Goal: Task Accomplishment & Management: Use online tool/utility

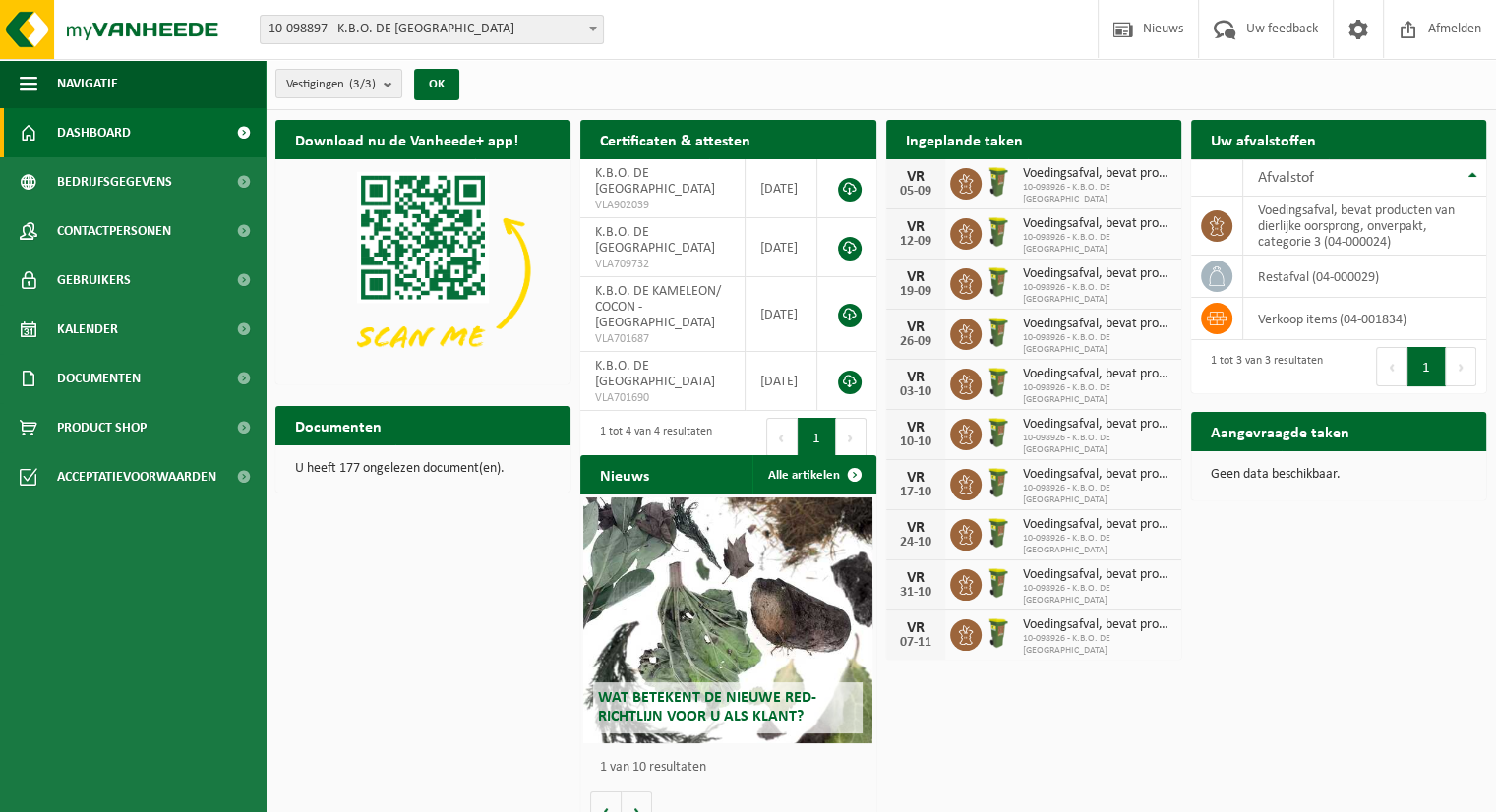
click at [1318, 435] on h2 "Aangevraagde taken" at bounding box center [1281, 431] width 178 height 39
click at [118, 340] on link "Kalender" at bounding box center [132, 330] width 266 height 49
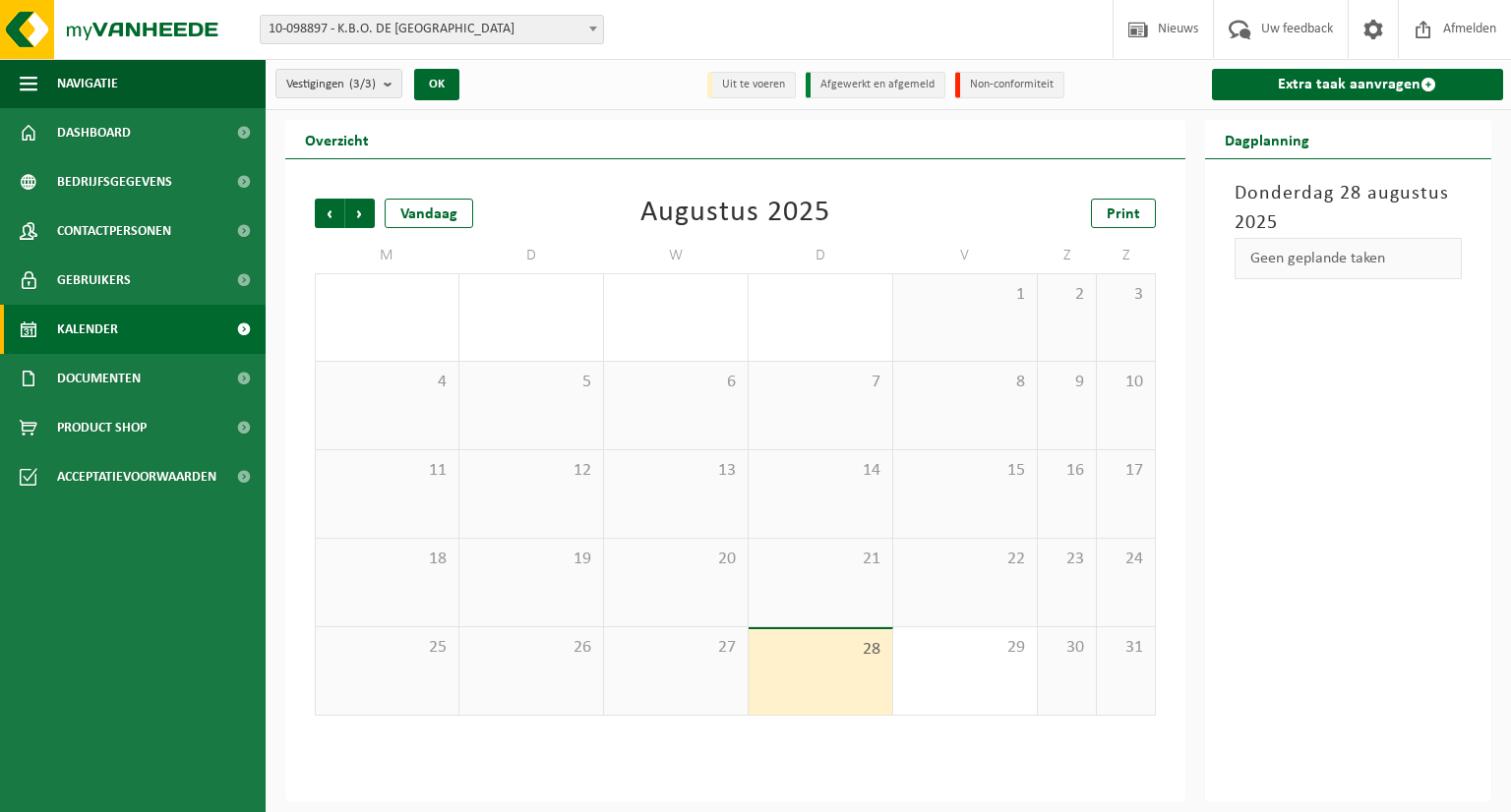
click at [808, 687] on div "28" at bounding box center [820, 672] width 143 height 86
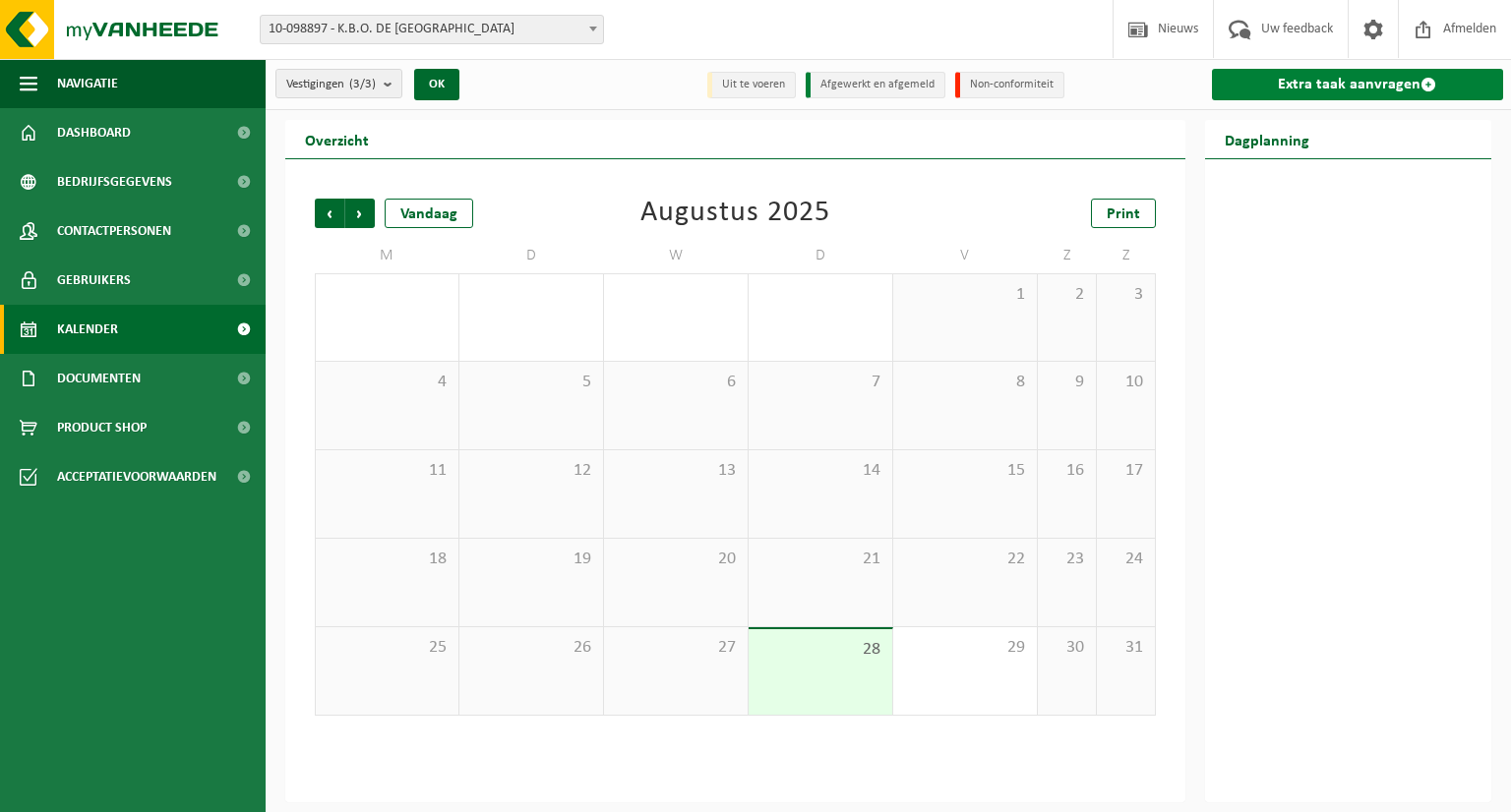
click at [1363, 84] on link "Extra taak aanvragen" at bounding box center [1359, 85] width 293 height 32
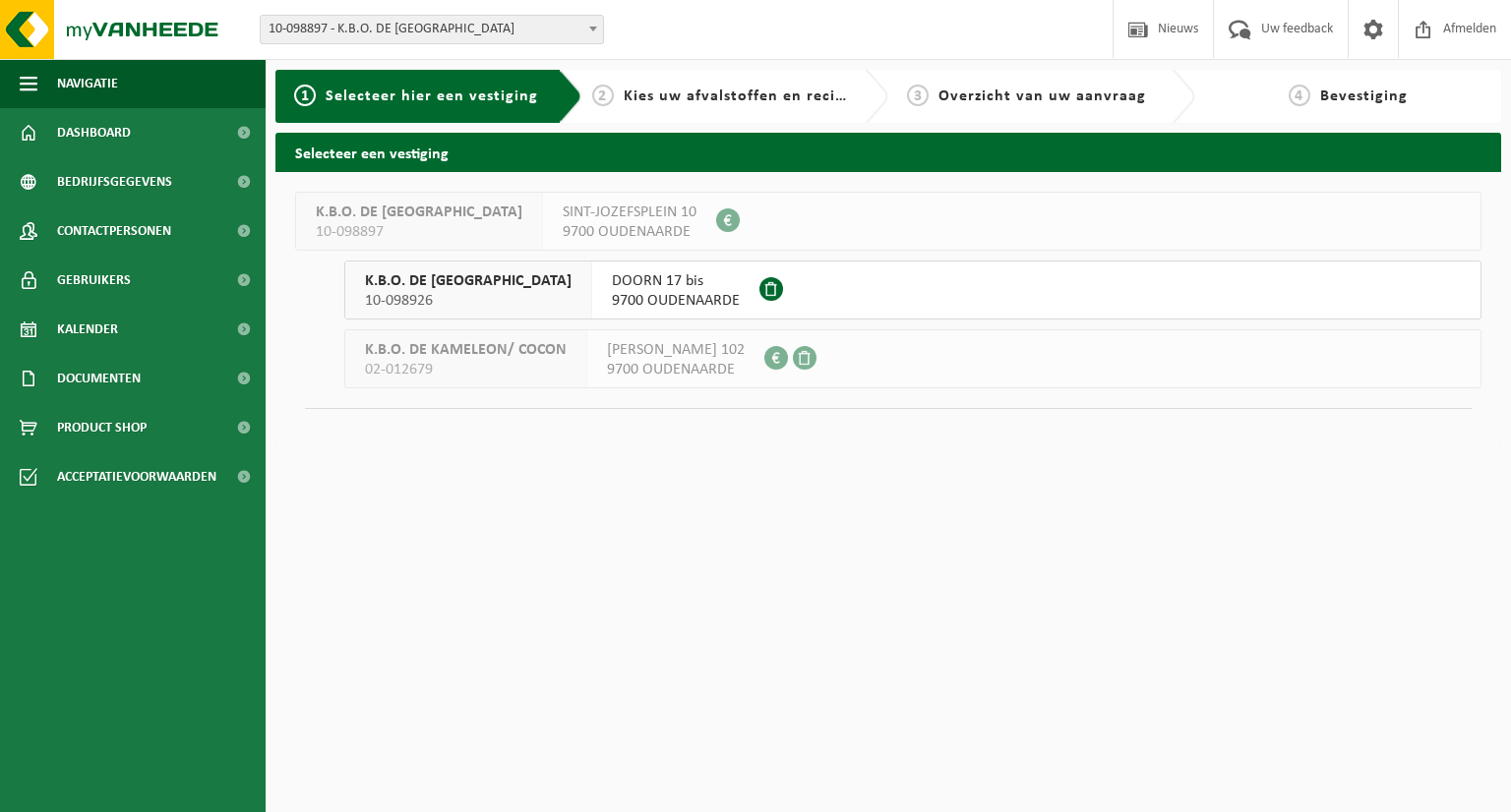
click at [612, 300] on span "9700 OUDENAARDE" at bounding box center [675, 301] width 127 height 20
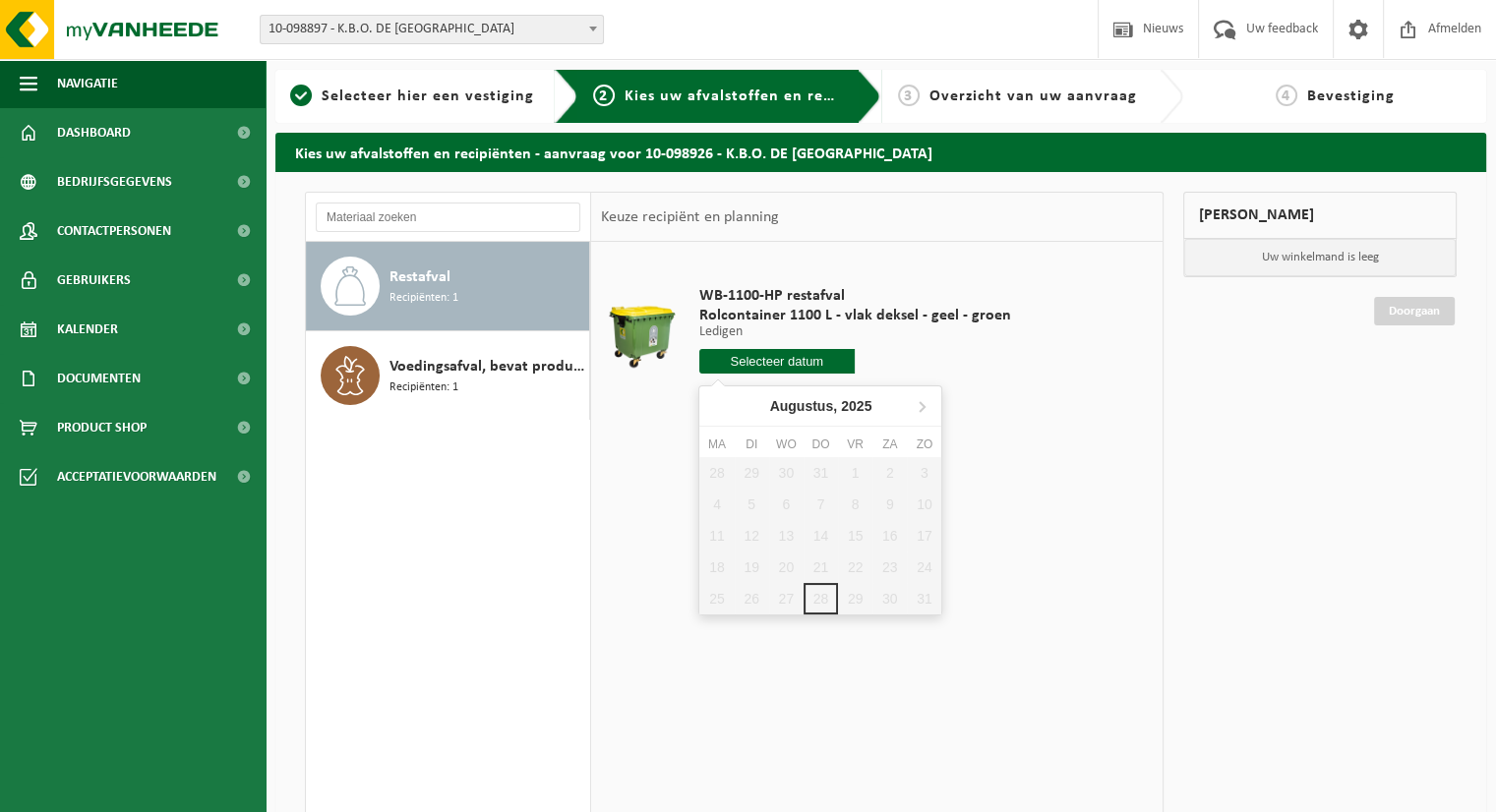
click at [786, 369] on input "text" at bounding box center [778, 361] width 156 height 25
click at [953, 468] on div "WB-1100-HP restafval Rolcontainer 1100 L - vlak deksel - geel - groen Ledigen L…" at bounding box center [876, 536] width 572 height 590
click at [805, 359] on input "text" at bounding box center [778, 361] width 156 height 25
click at [918, 410] on icon at bounding box center [922, 406] width 32 height 32
click at [1018, 572] on div "WB-1100-HP restafval Rolcontainer 1100 L - vlak deksel - geel - groen Ledigen L…" at bounding box center [876, 536] width 572 height 590
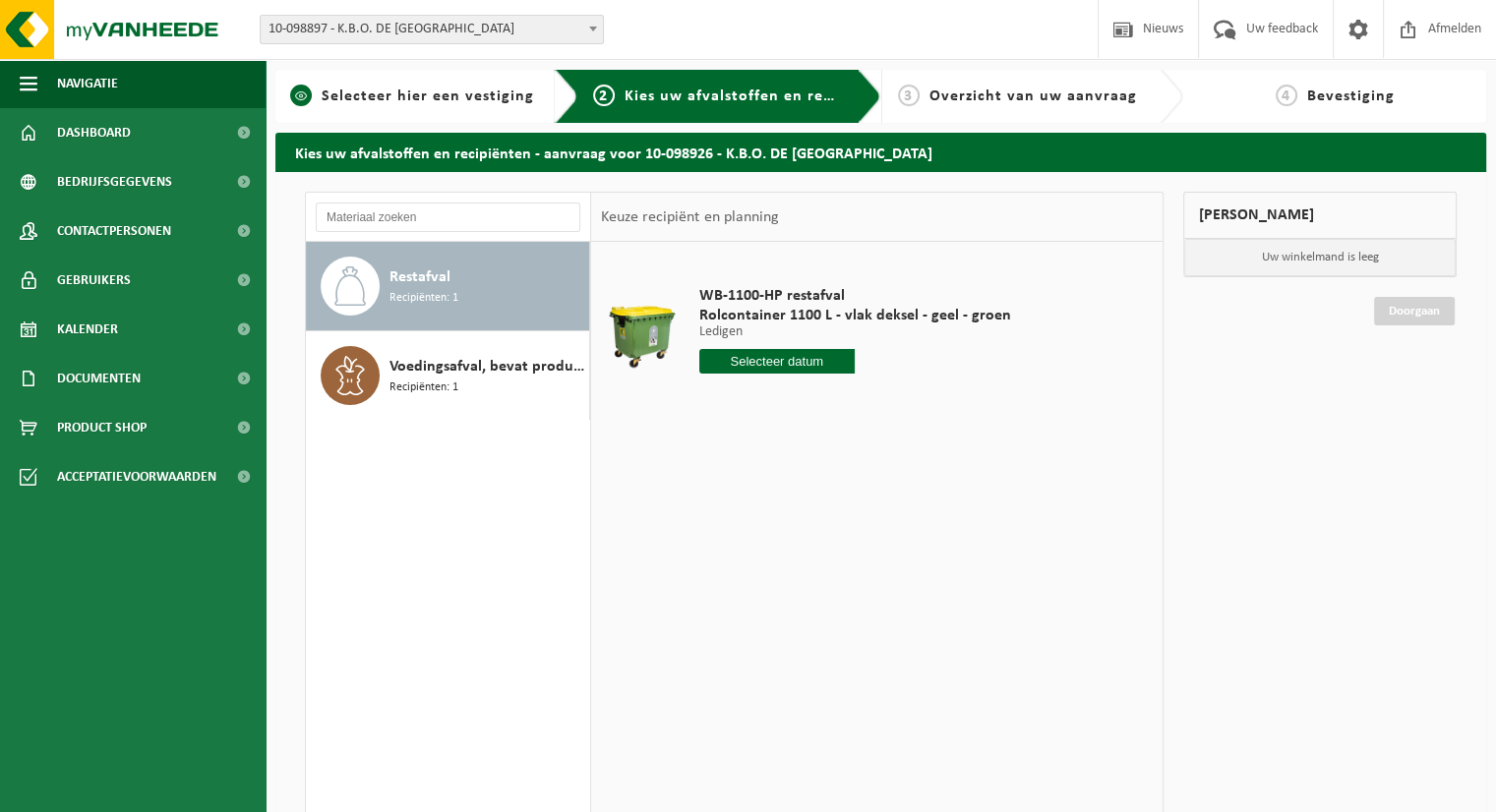
click at [441, 107] on link "1 Selecteer hier een vestiging" at bounding box center [412, 97] width 254 height 24
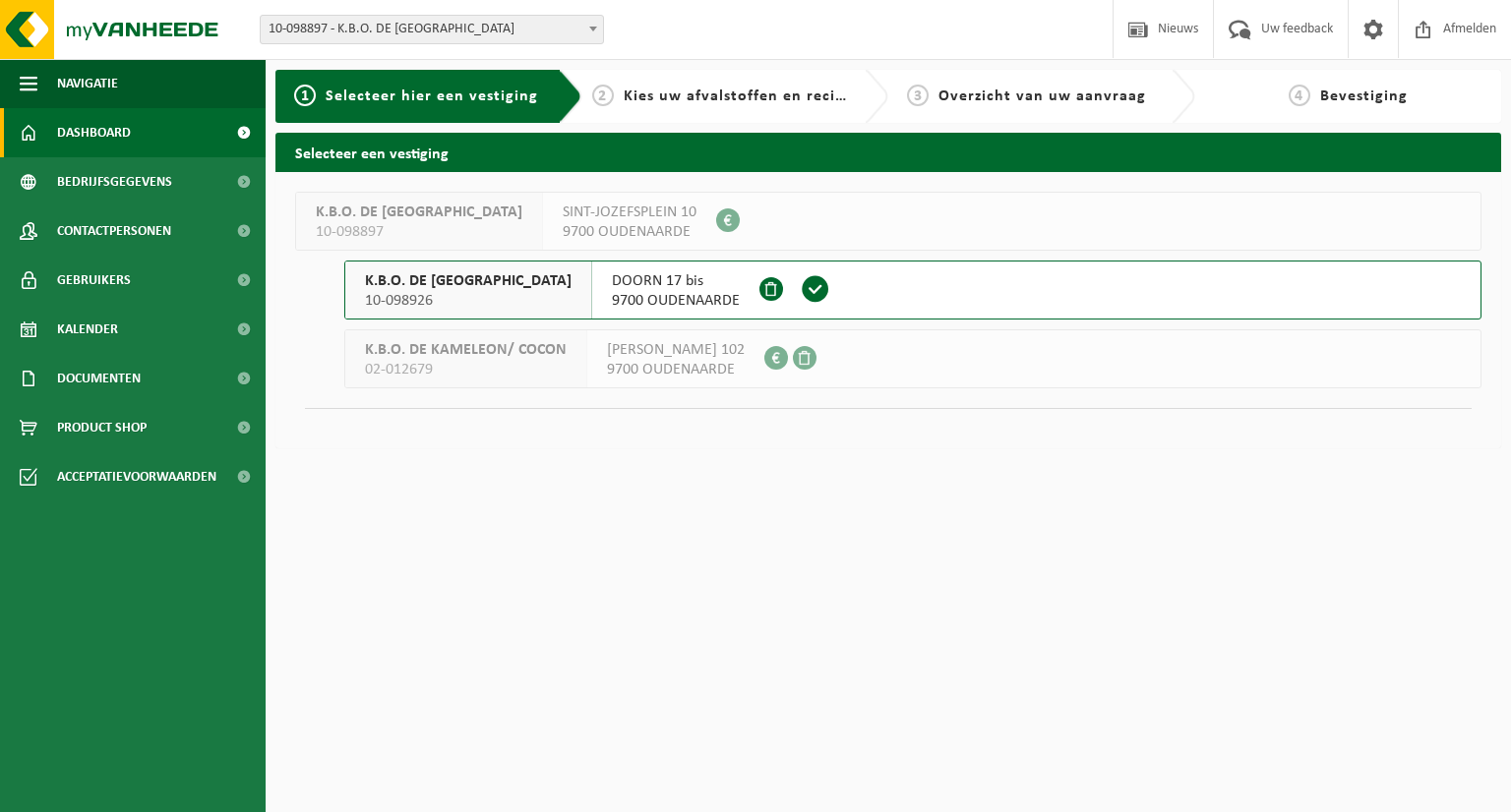
click at [177, 134] on link "Dashboard" at bounding box center [132, 133] width 266 height 49
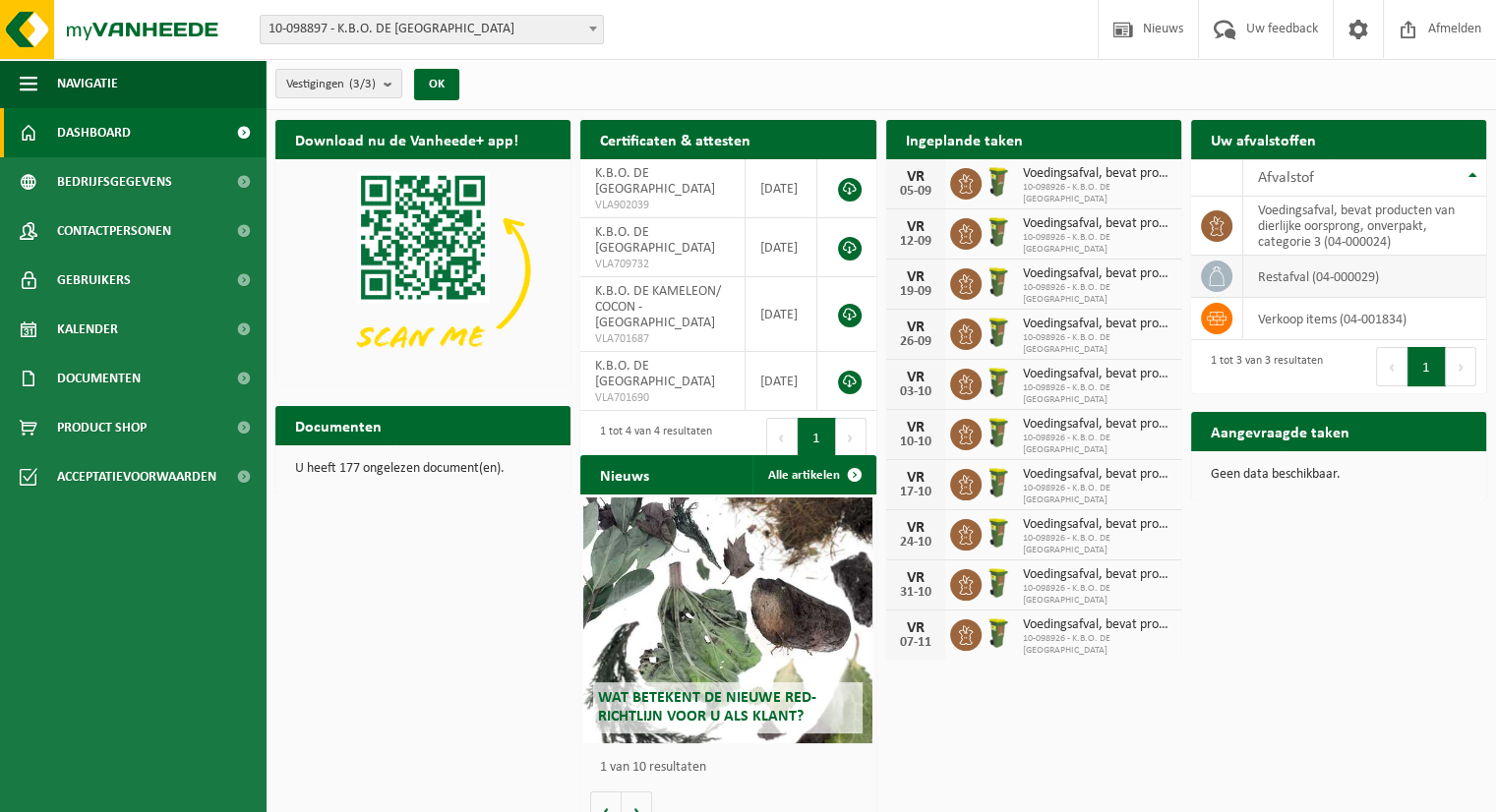
click at [1291, 280] on td "restafval (04-000029)" at bounding box center [1366, 277] width 243 height 42
click at [1467, 168] on th "Afvalstof" at bounding box center [1366, 178] width 243 height 38
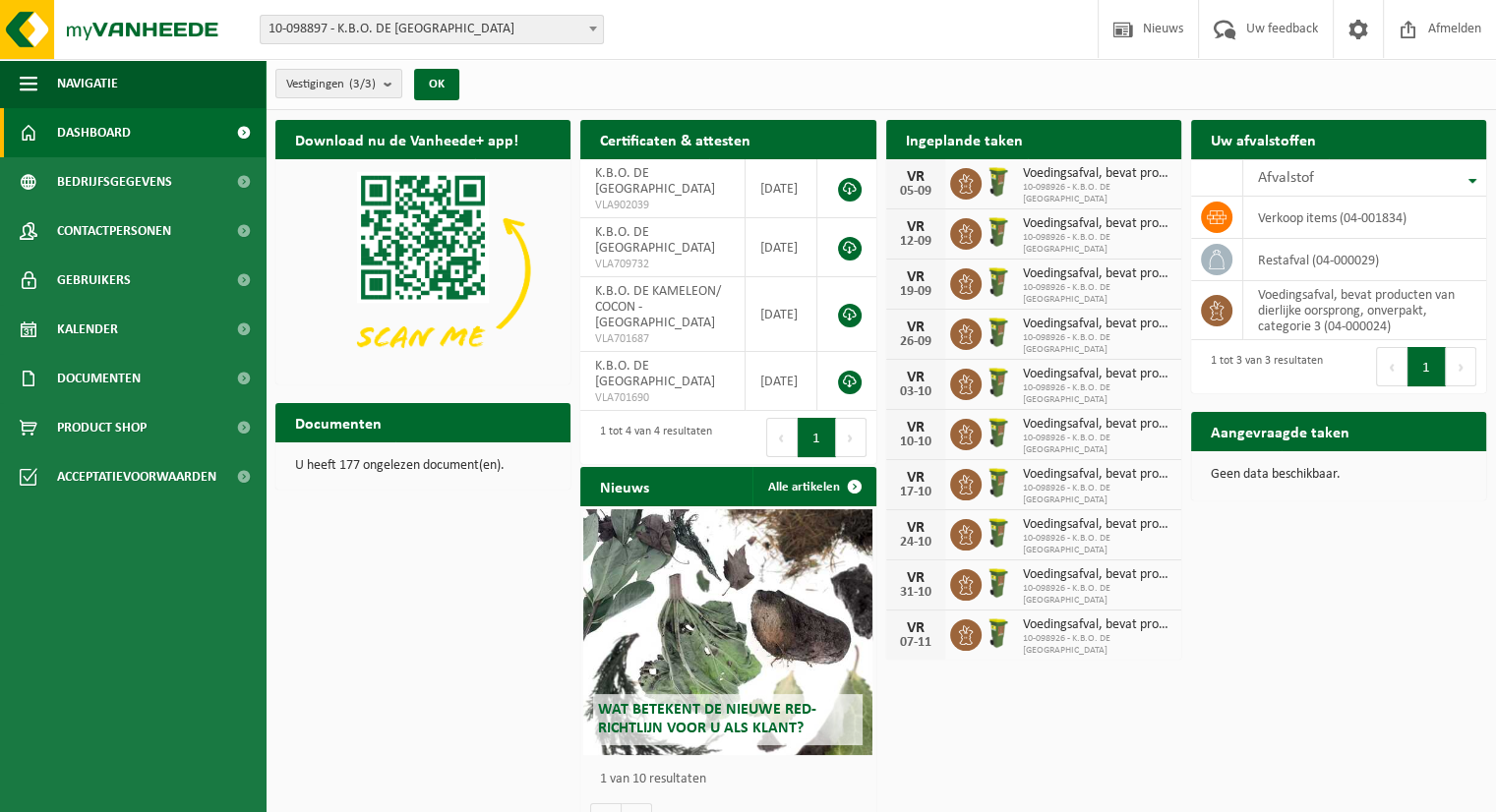
click at [1259, 658] on div "Download nu de Vanheede+ app! Verberg Certificaten & attesten Bekijk uw certifi…" at bounding box center [881, 482] width 1221 height 743
click at [1271, 41] on span "Uw feedback" at bounding box center [1283, 29] width 82 height 58
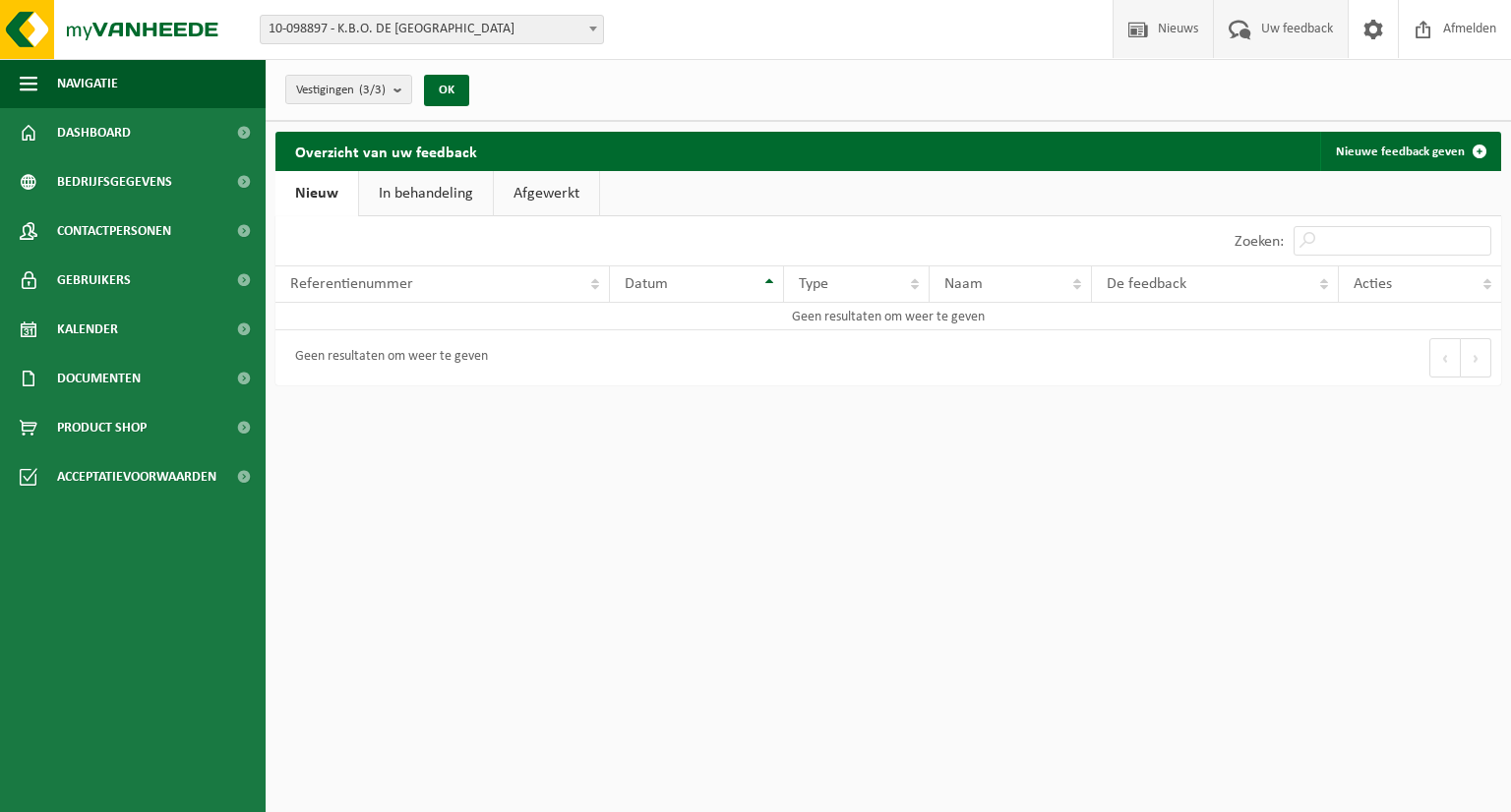
click at [1153, 29] on span "Nieuws" at bounding box center [1178, 29] width 50 height 58
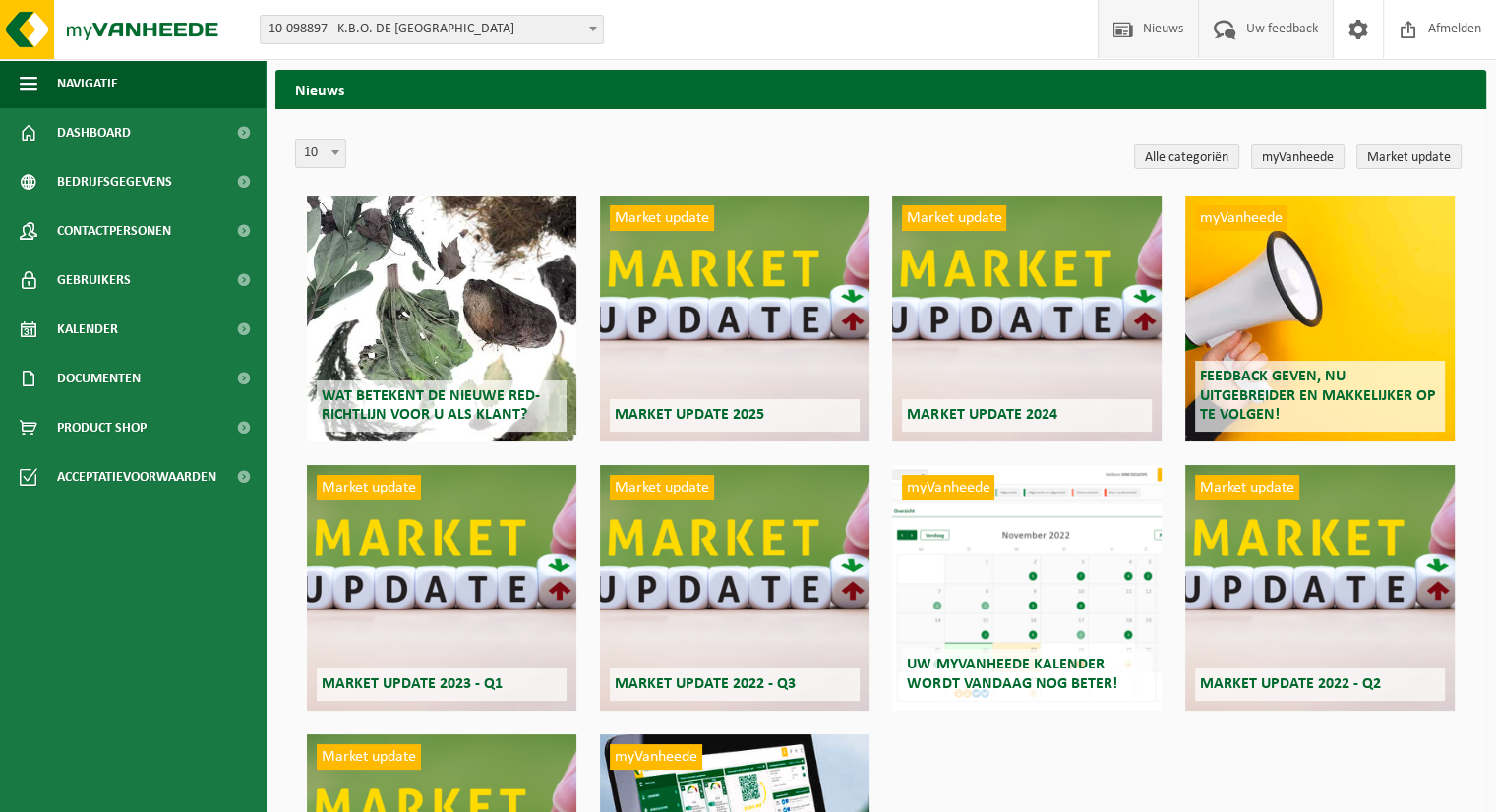
click at [1244, 26] on span "Uw feedback" at bounding box center [1283, 29] width 82 height 58
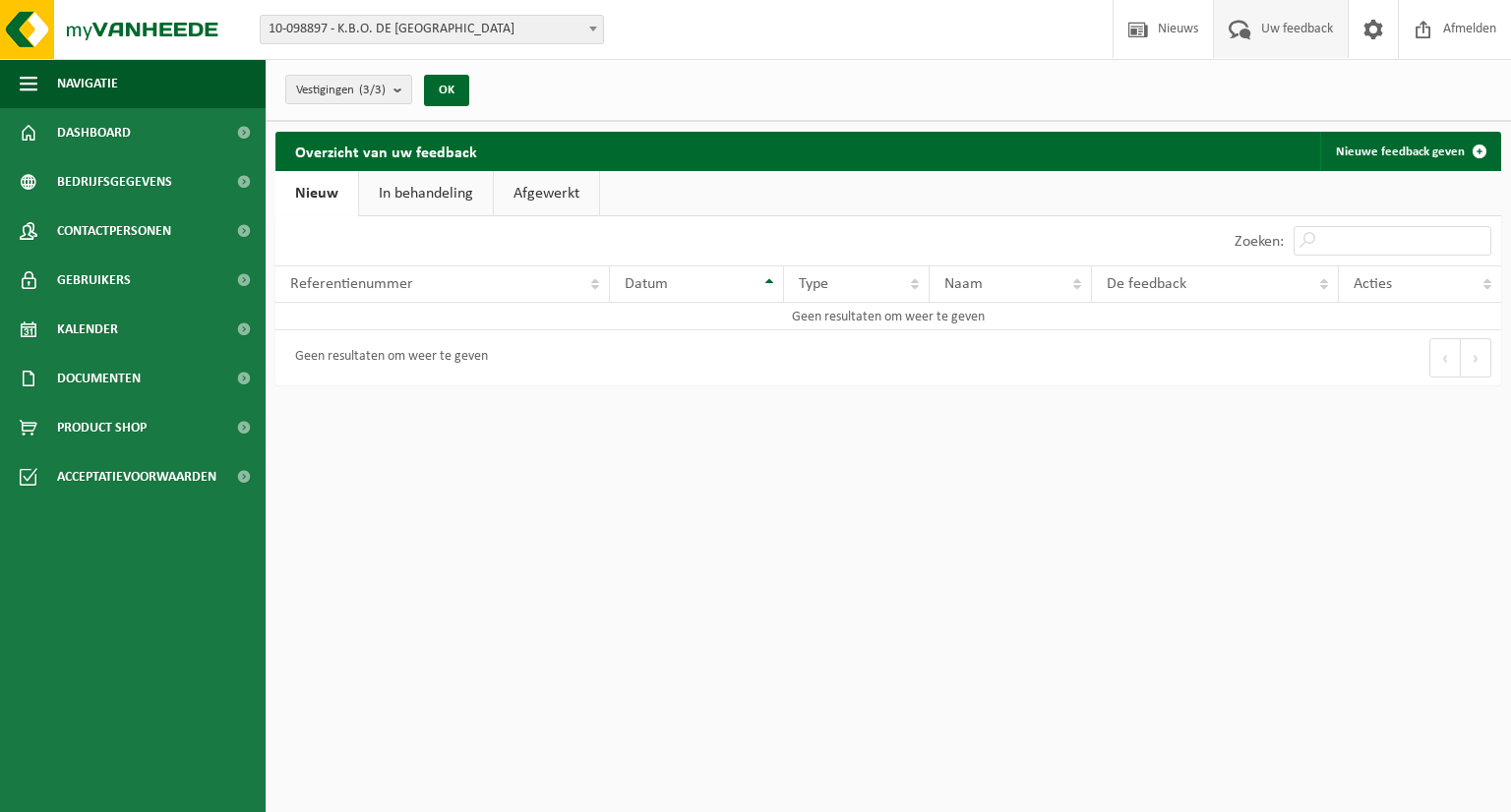
click at [462, 191] on link "In behandeling" at bounding box center [425, 194] width 133 height 45
click at [555, 190] on link "Afgewerkt" at bounding box center [549, 194] width 106 height 45
click at [329, 209] on link "Nieuw" at bounding box center [315, 194] width 80 height 45
click at [214, 141] on link "Dashboard" at bounding box center [132, 133] width 266 height 49
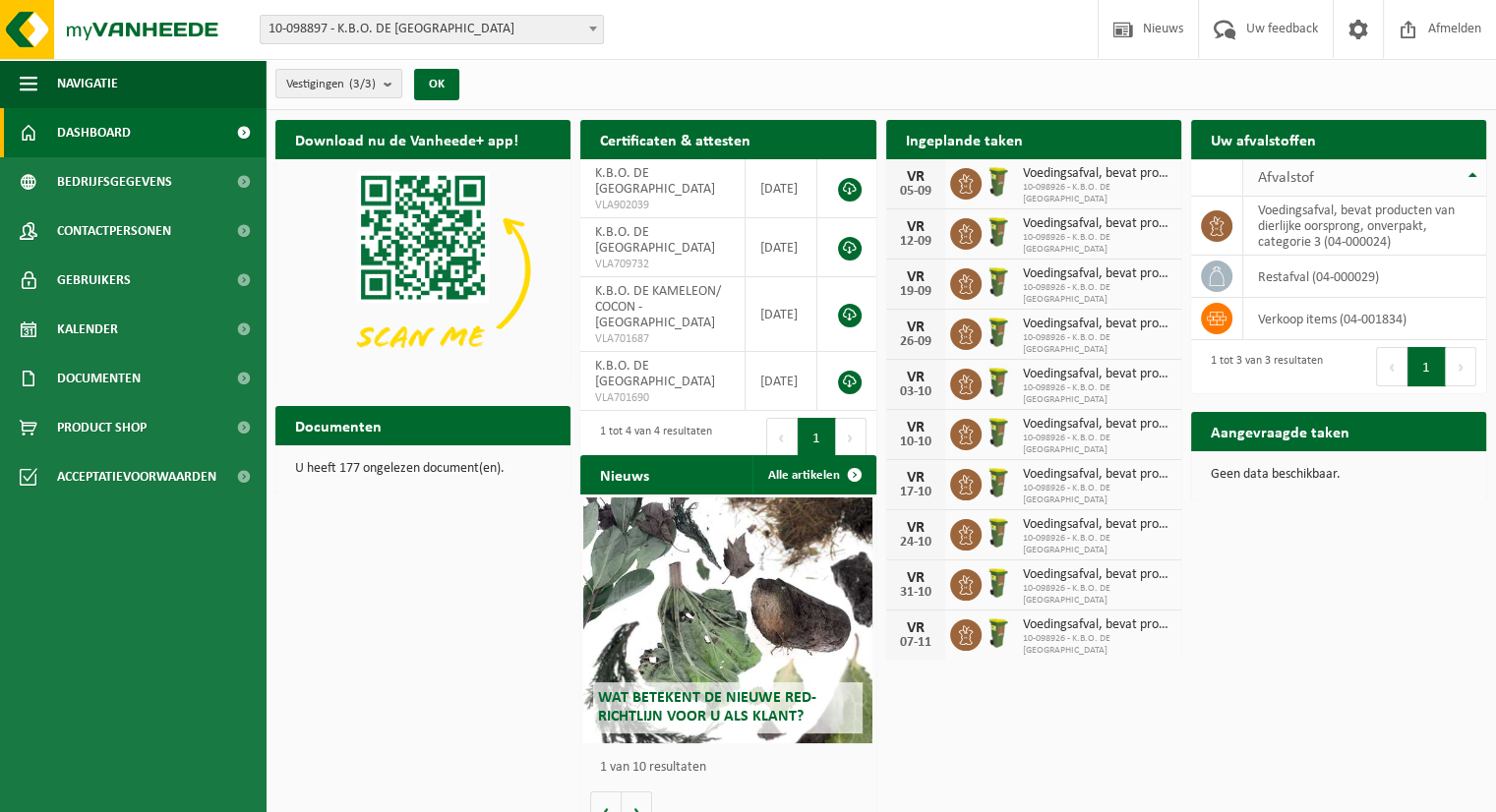
click at [1466, 173] on th "Afvalstof" at bounding box center [1366, 178] width 243 height 38
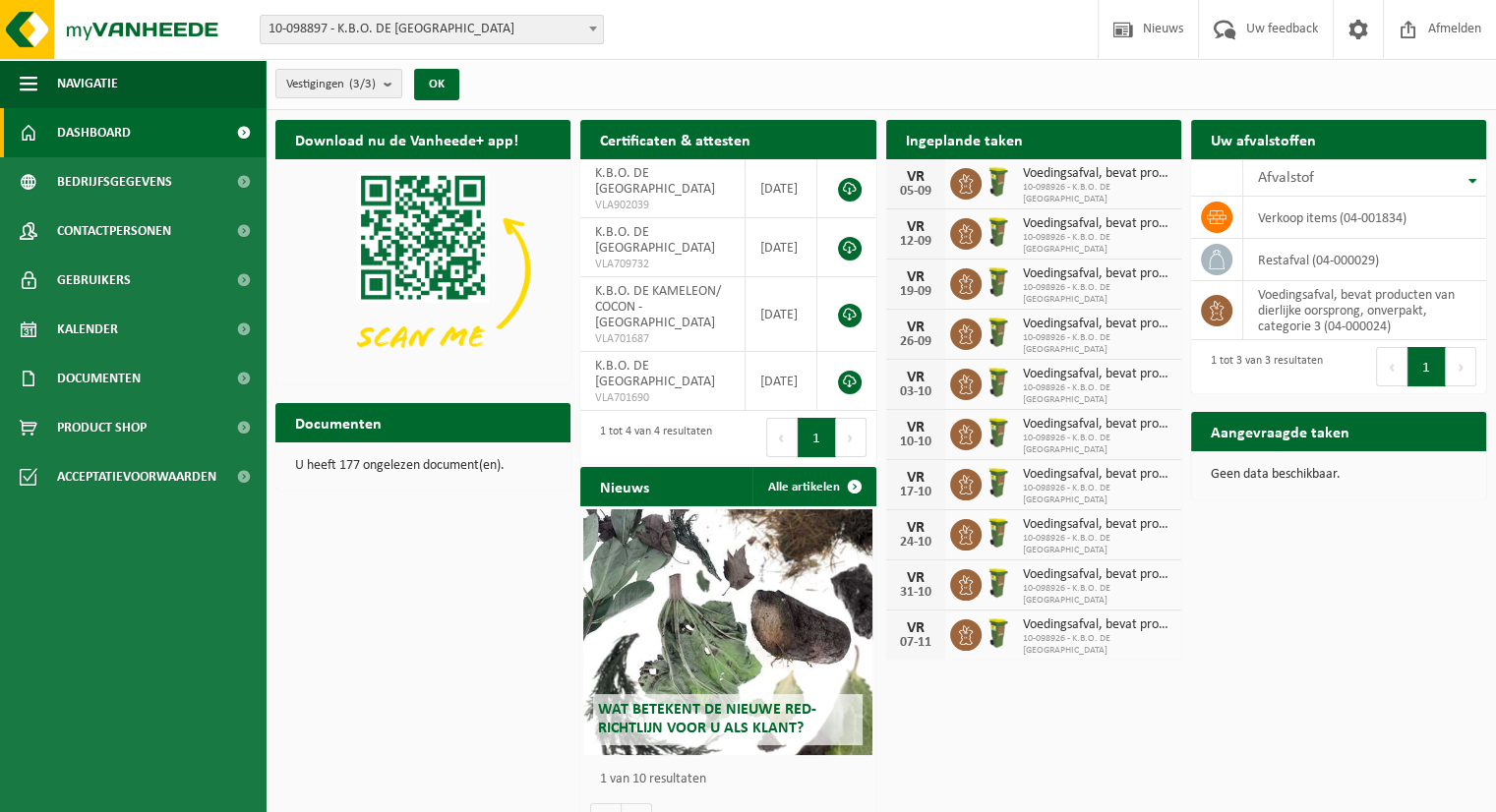
click at [1057, 134] on div "Ingeplande taken Bekijk uw kalender" at bounding box center [1034, 139] width 295 height 40
click at [89, 332] on span "Kalender" at bounding box center [88, 330] width 61 height 49
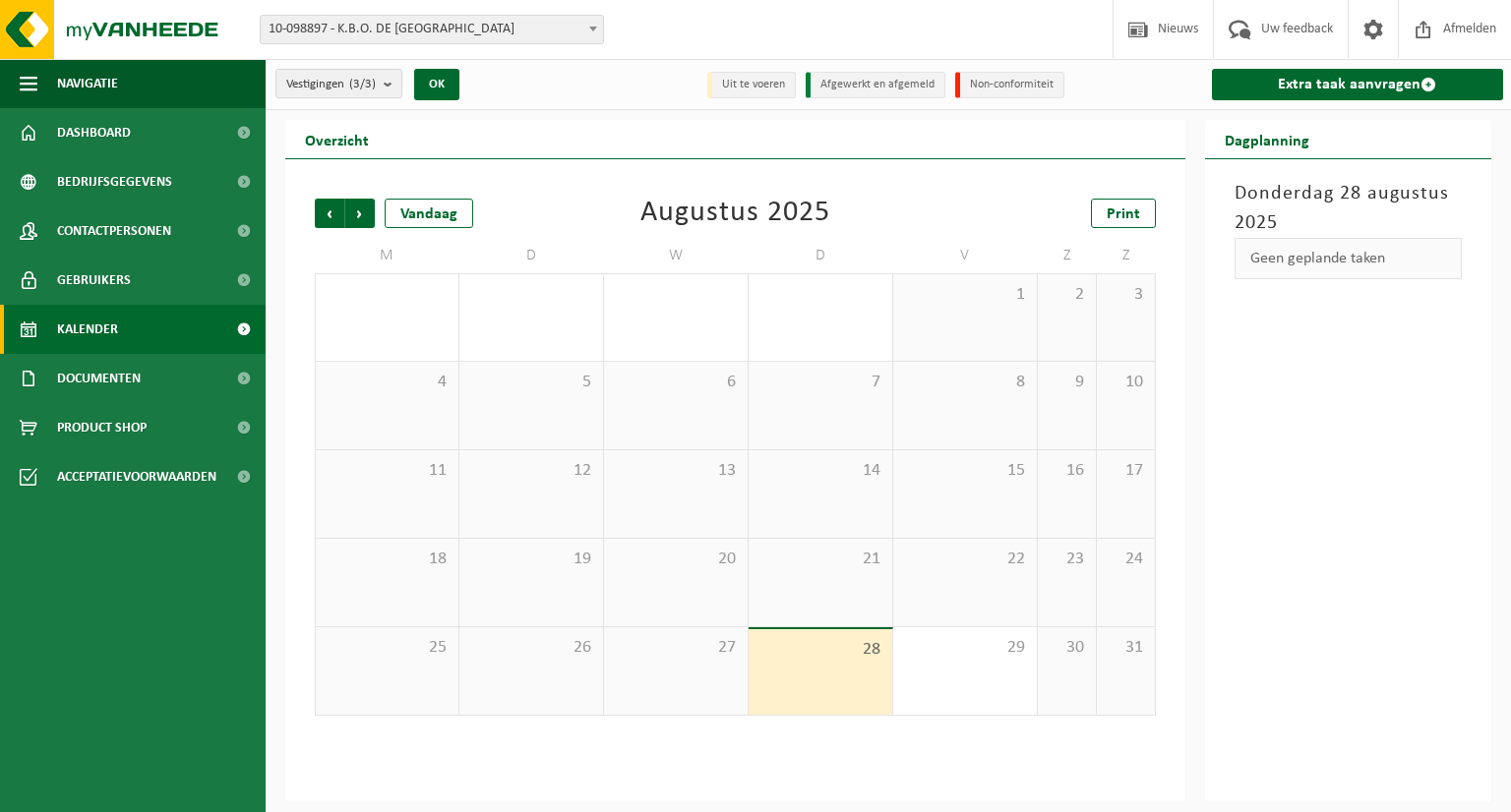
click at [826, 641] on span "28" at bounding box center [820, 650] width 124 height 22
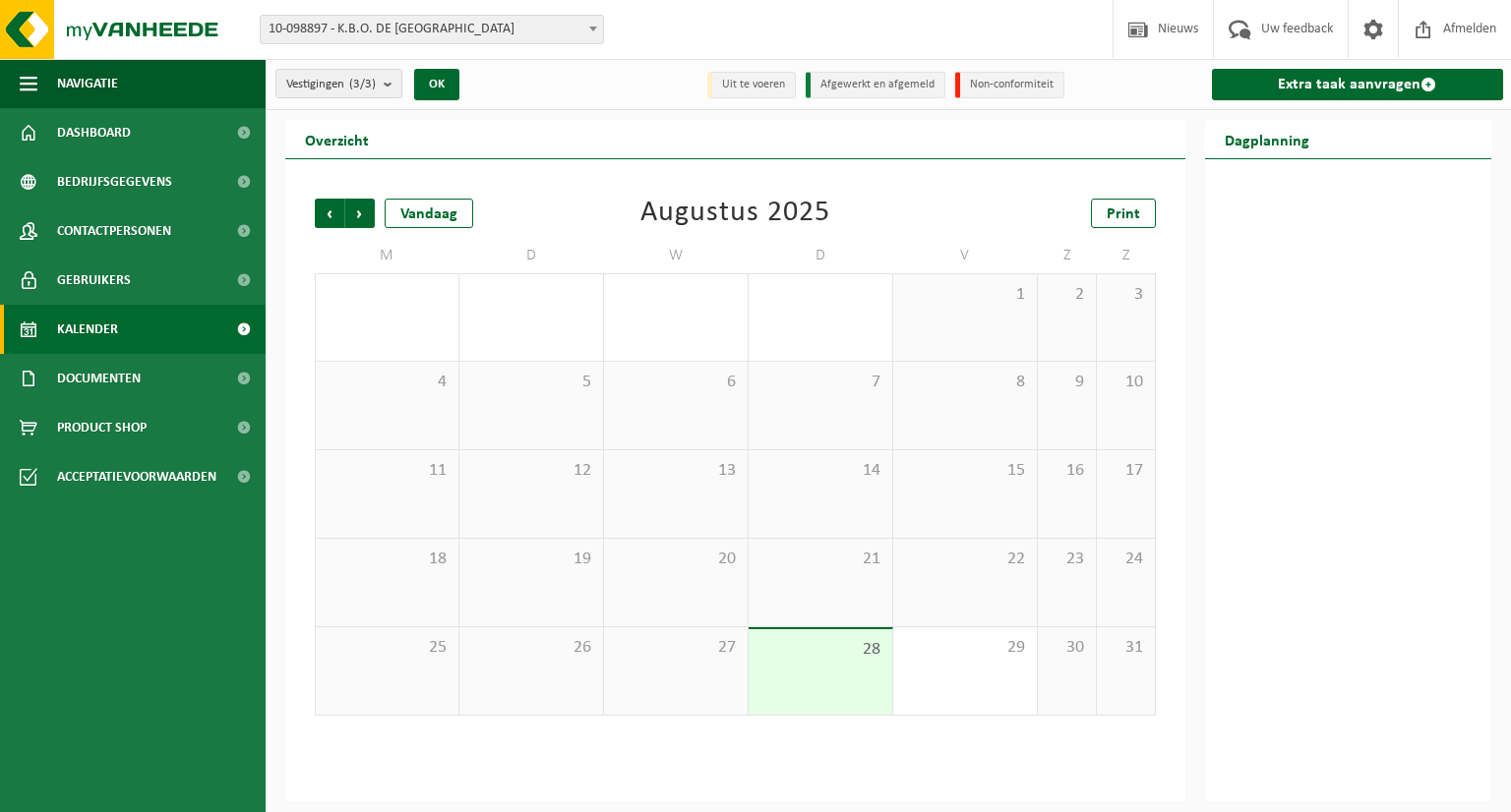
click at [870, 648] on span "28" at bounding box center [820, 650] width 124 height 22
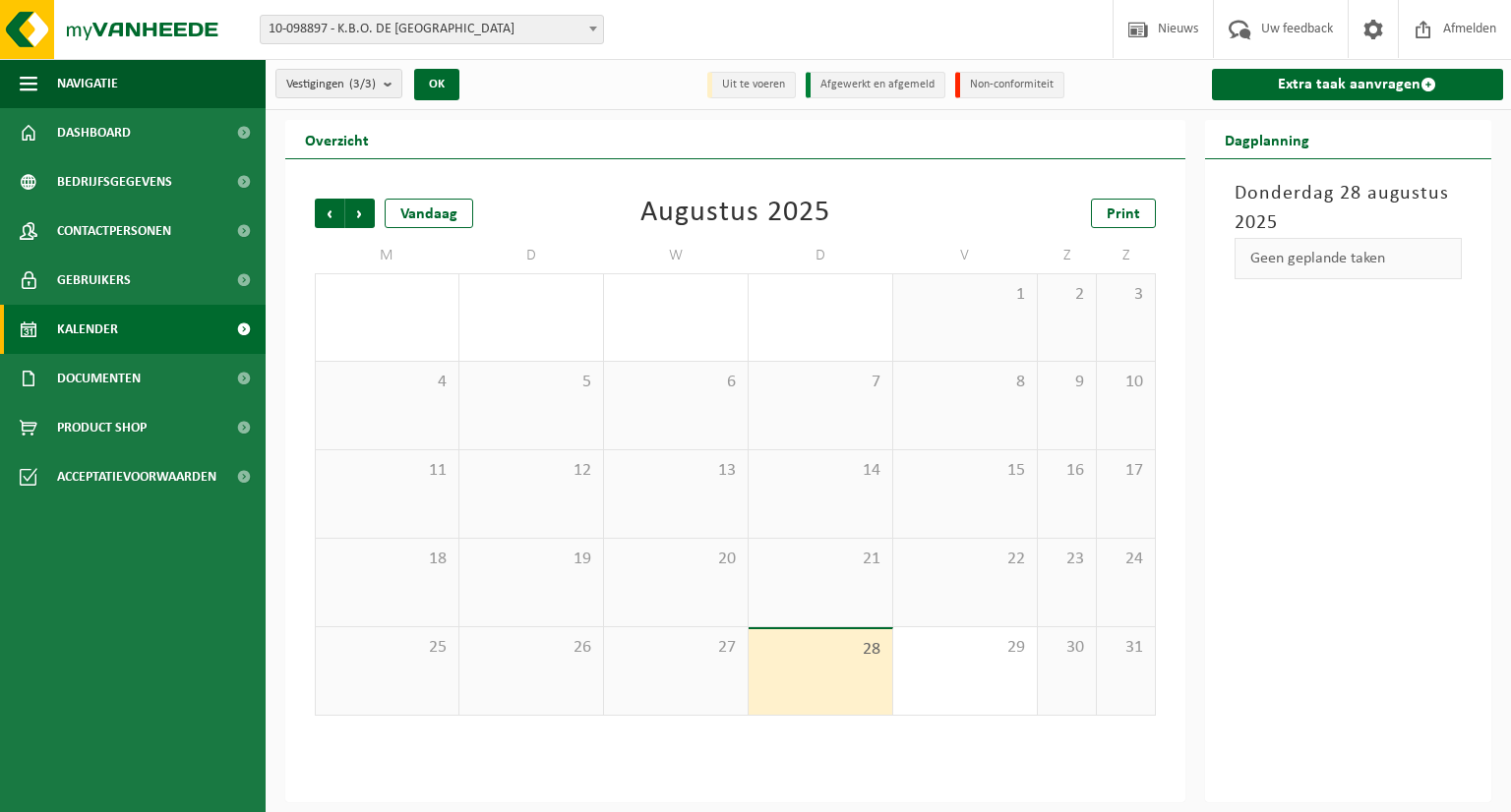
click at [1276, 268] on div "Geen geplande taken" at bounding box center [1349, 259] width 228 height 41
click at [352, 213] on span "Volgende" at bounding box center [360, 213] width 30 height 30
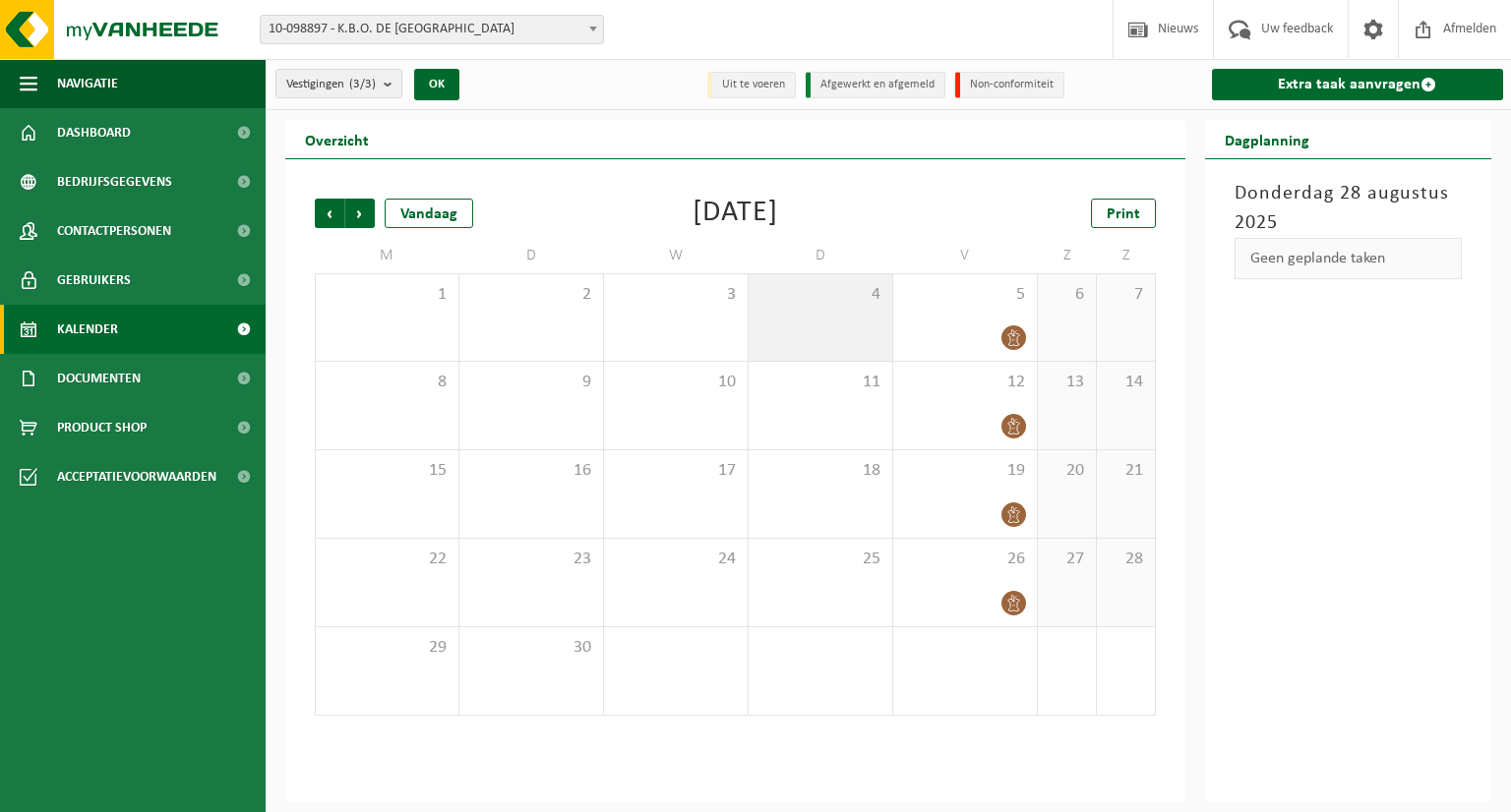
click at [842, 311] on div "4" at bounding box center [820, 318] width 143 height 87
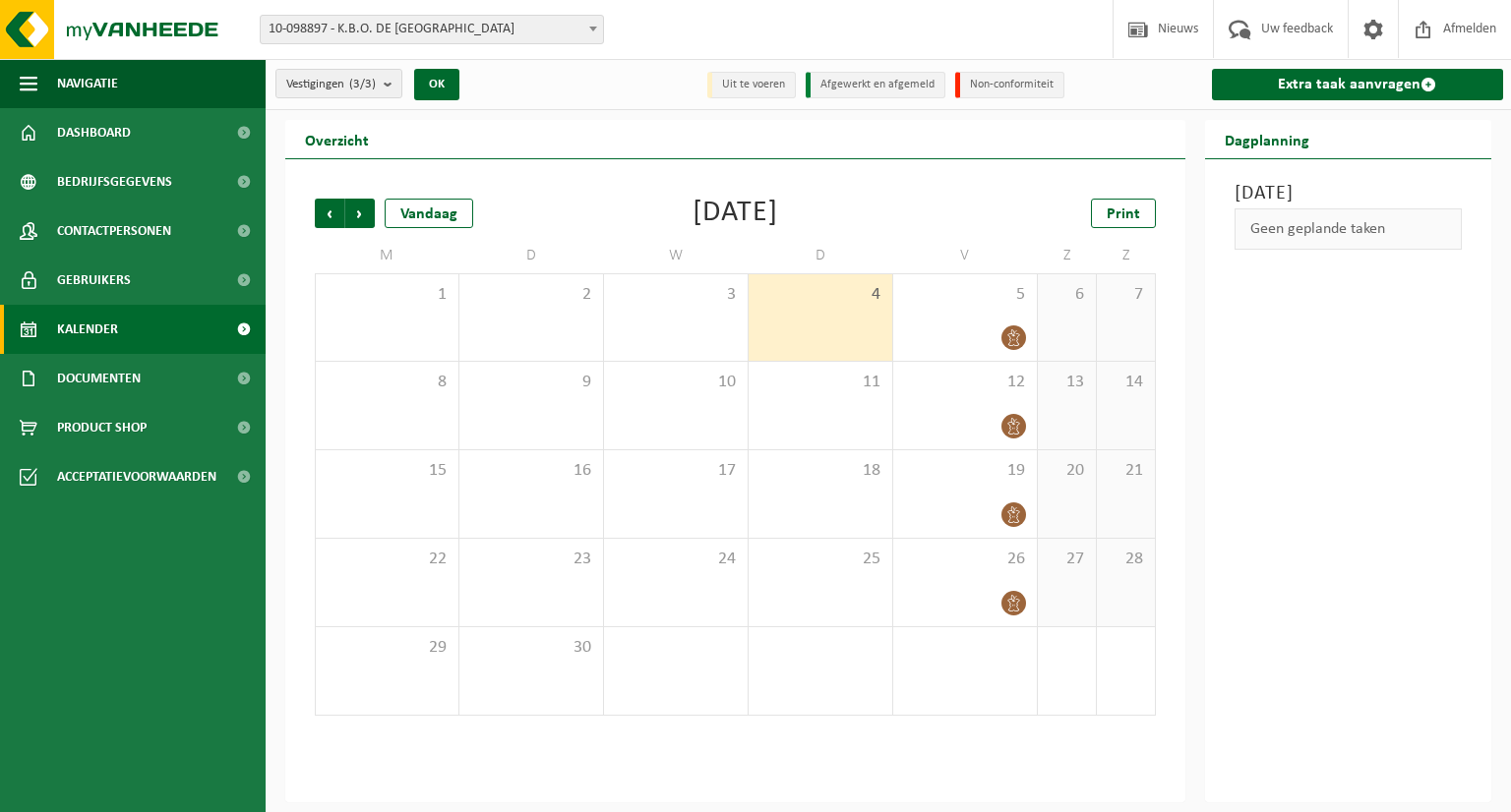
click at [747, 88] on li "Uit te voeren" at bounding box center [752, 85] width 89 height 27
click at [99, 328] on span "Kalender" at bounding box center [88, 330] width 61 height 49
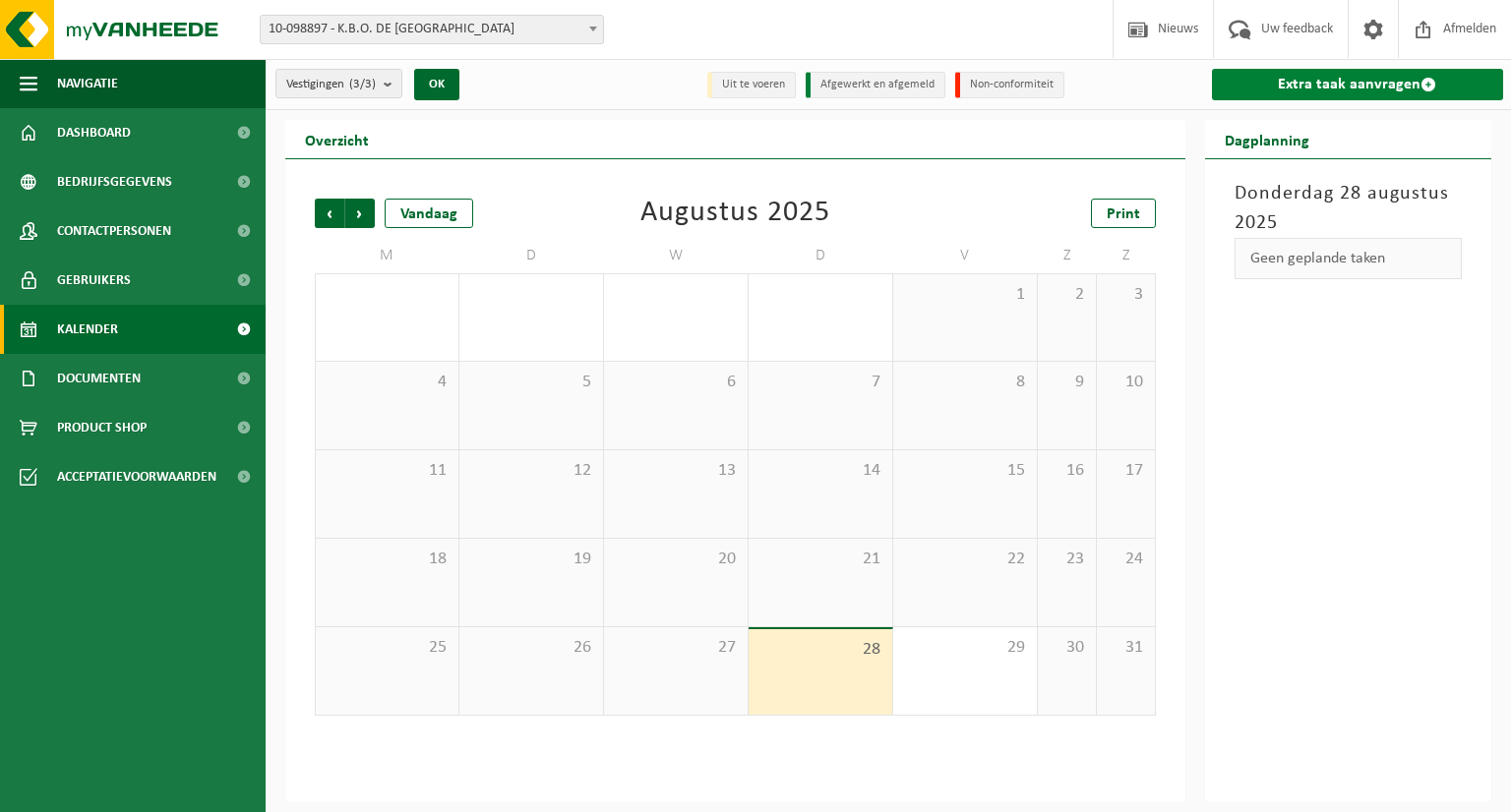
click at [1254, 90] on link "Extra taak aanvragen" at bounding box center [1359, 85] width 293 height 32
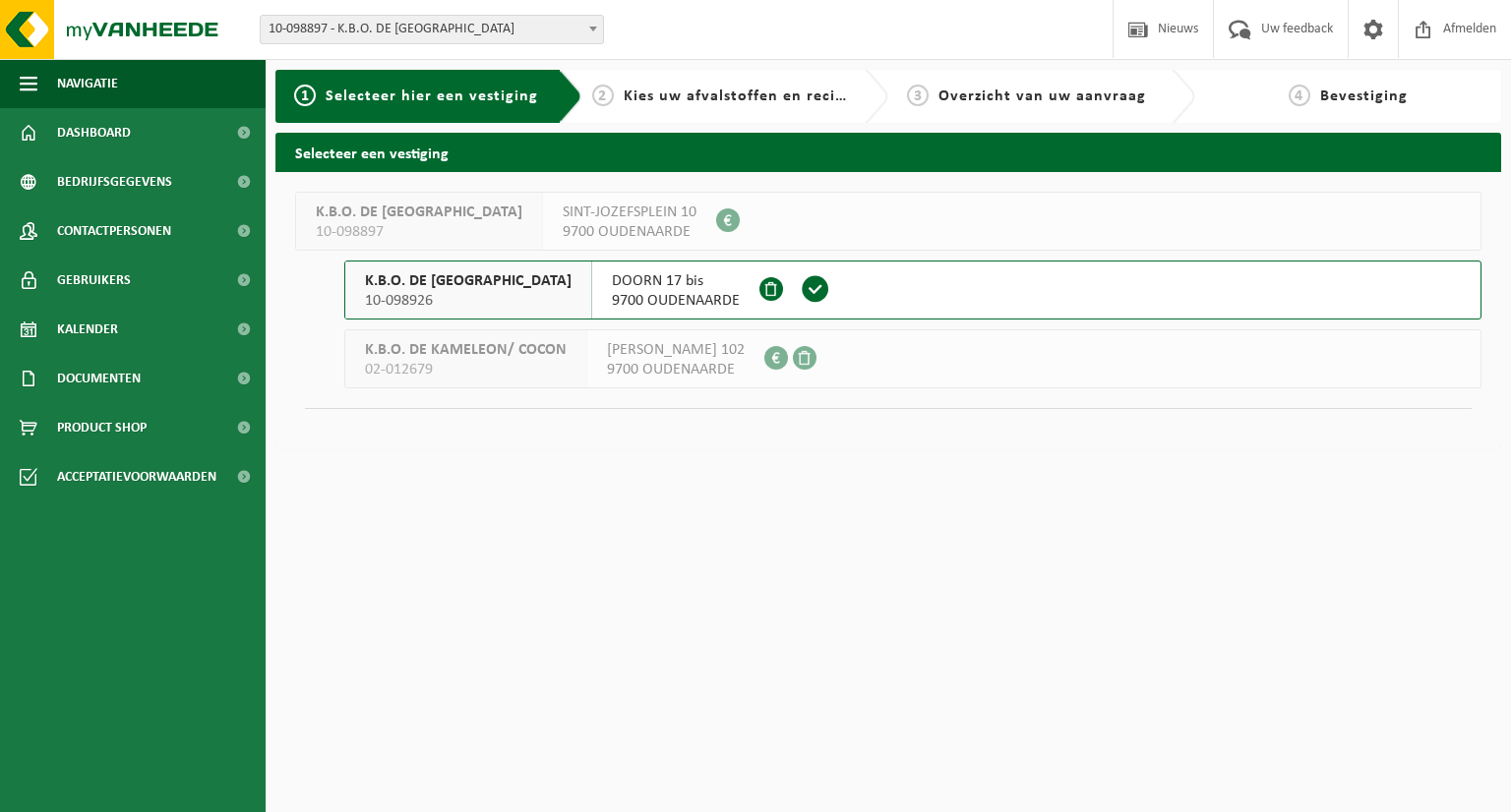
click at [614, 296] on span "9700 OUDENAARDE" at bounding box center [675, 301] width 127 height 20
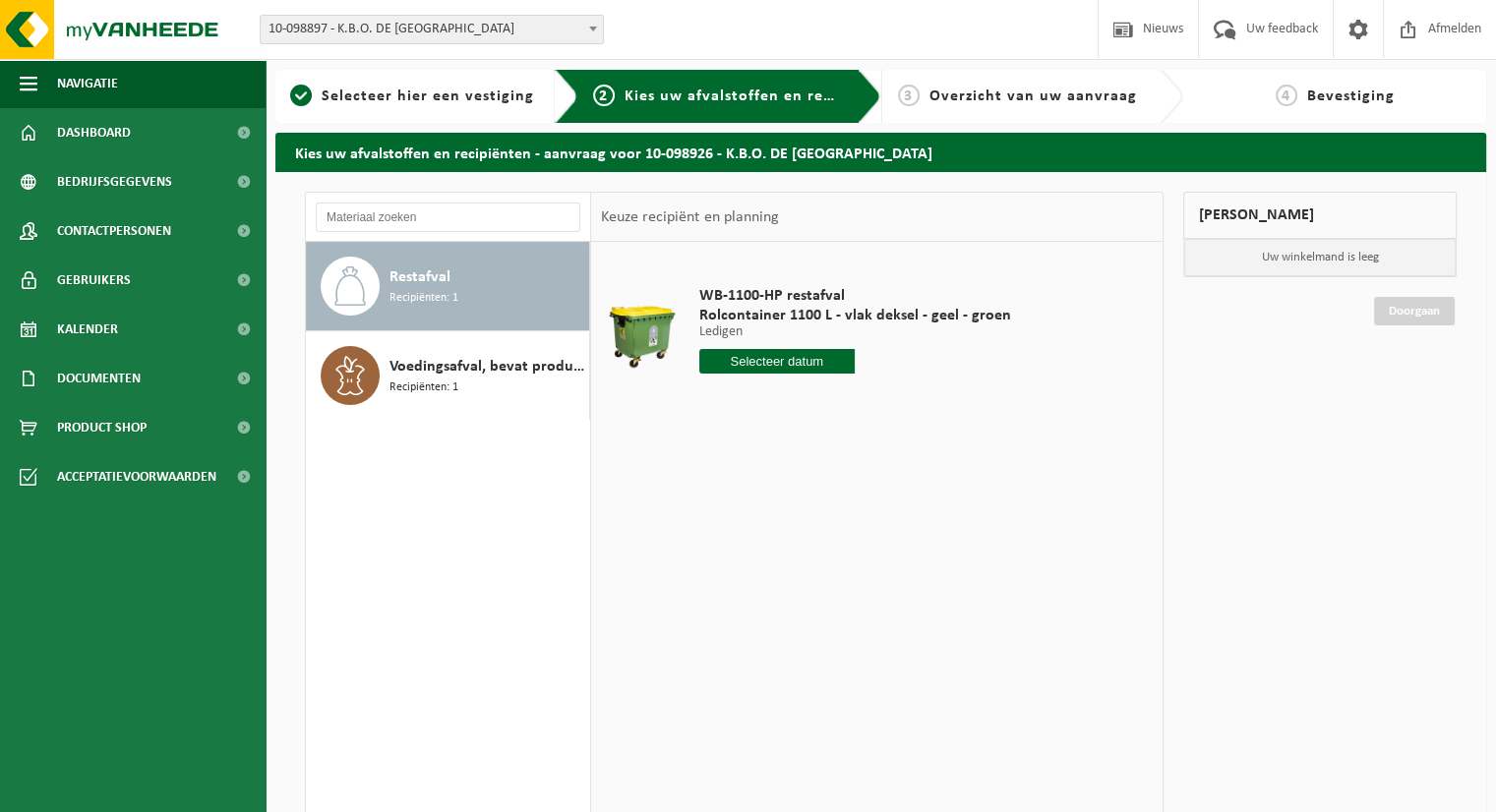
click at [467, 318] on div "Restafval Recipiënten: 1" at bounding box center [449, 286] width 285 height 89
click at [804, 360] on input "text" at bounding box center [778, 361] width 156 height 25
click at [928, 413] on icon at bounding box center [922, 406] width 32 height 32
click at [815, 474] on div "4" at bounding box center [821, 473] width 35 height 32
type input "Van [DATE]"
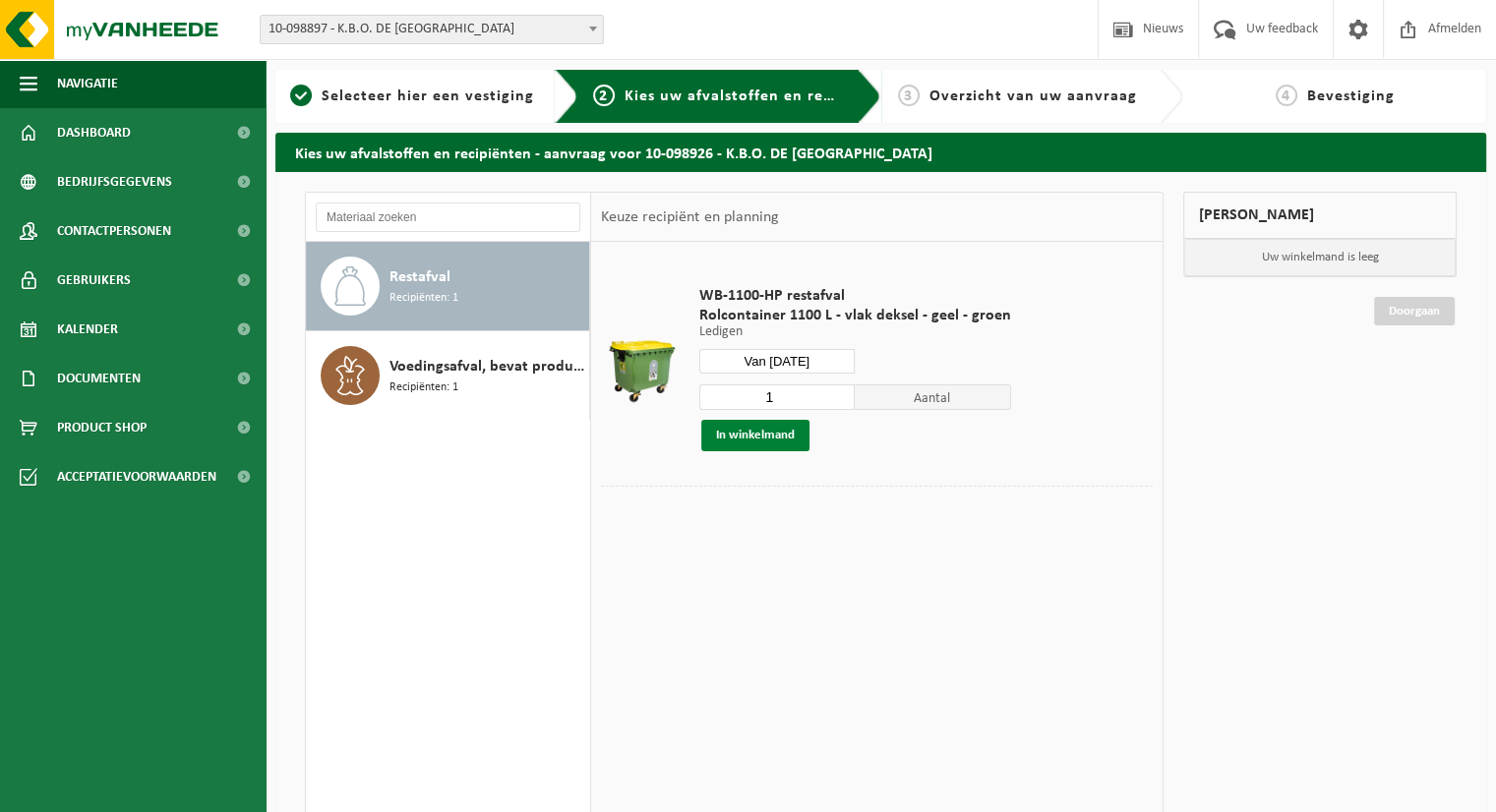
click at [765, 438] on button "In winkelmand" at bounding box center [756, 436] width 109 height 32
